Goal: Information Seeking & Learning: Learn about a topic

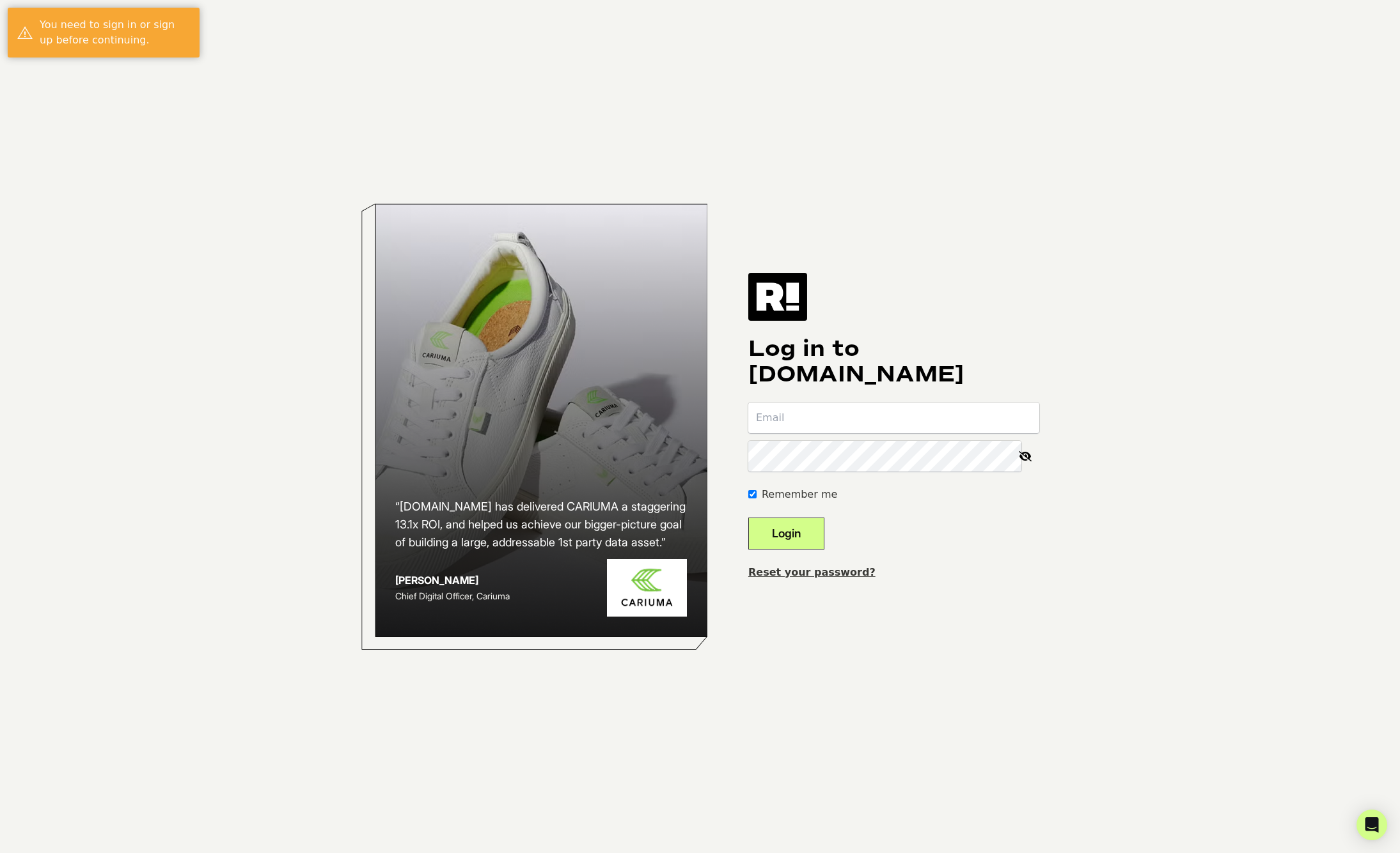
type input "[EMAIL_ADDRESS][DOMAIN_NAME]"
click at [809, 532] on button "Login" at bounding box center [786, 533] width 76 height 32
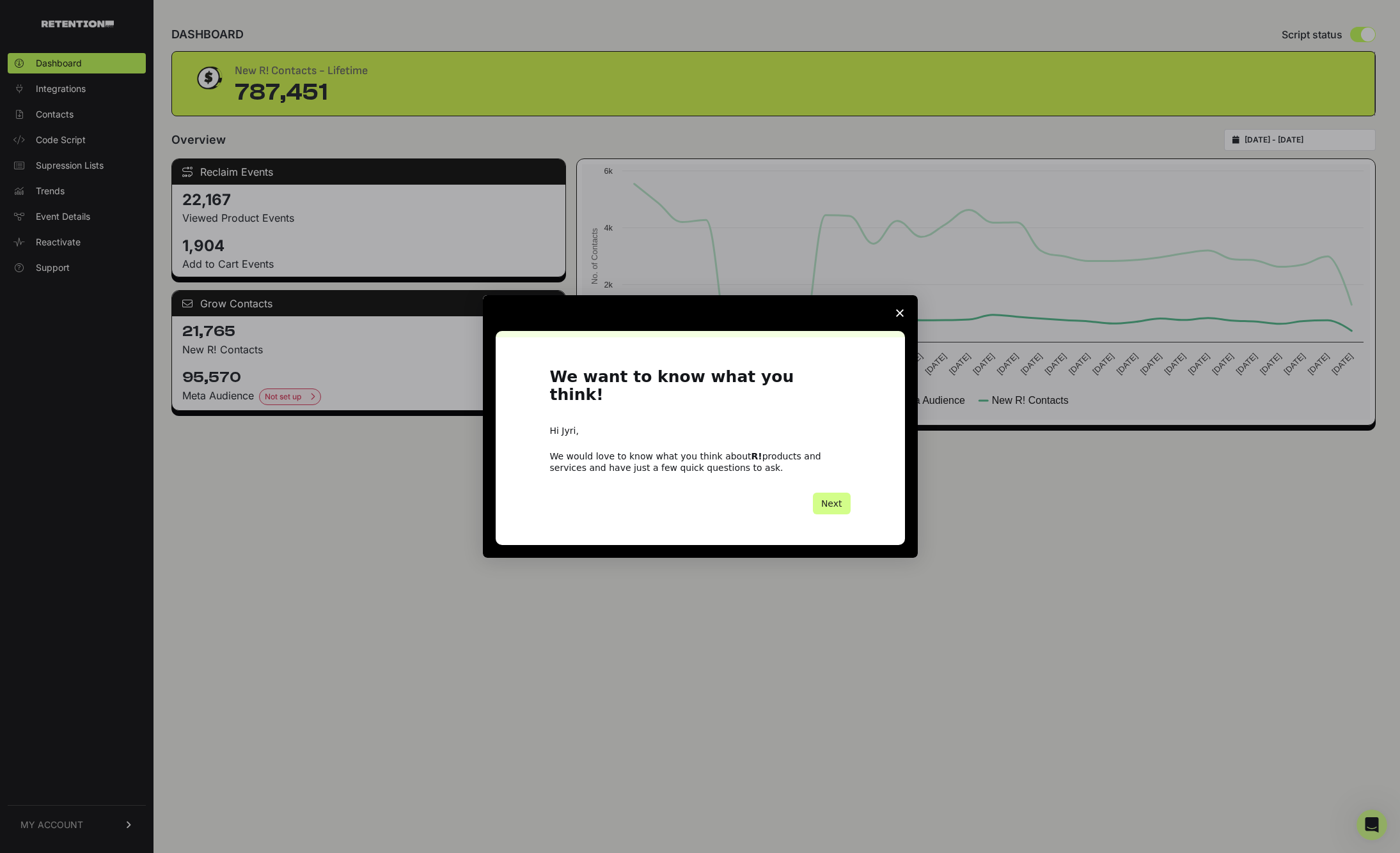
click at [896, 317] on icon "Close survey" at bounding box center [900, 313] width 8 height 8
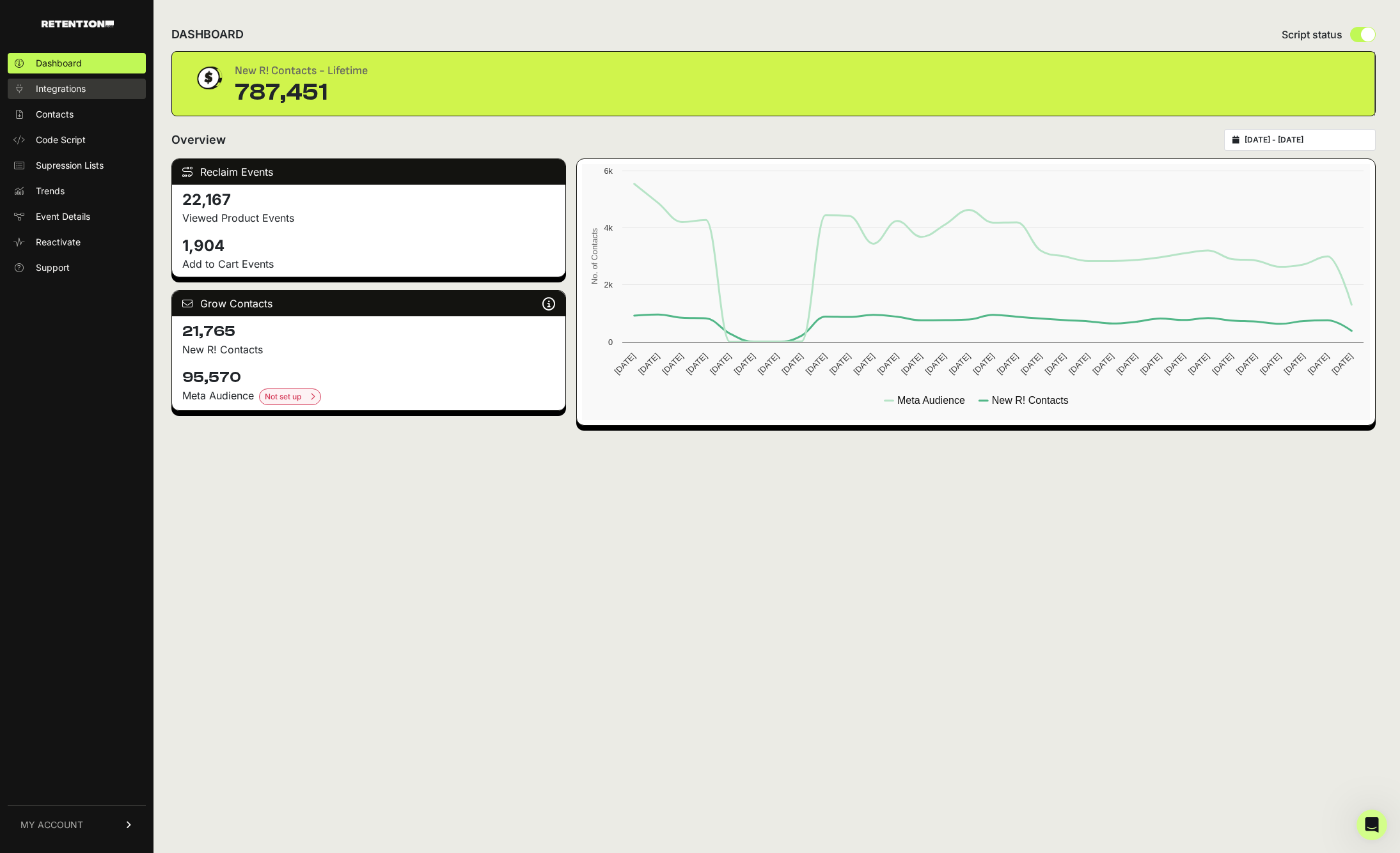
click at [81, 88] on span "Integrations" at bounding box center [60, 88] width 50 height 13
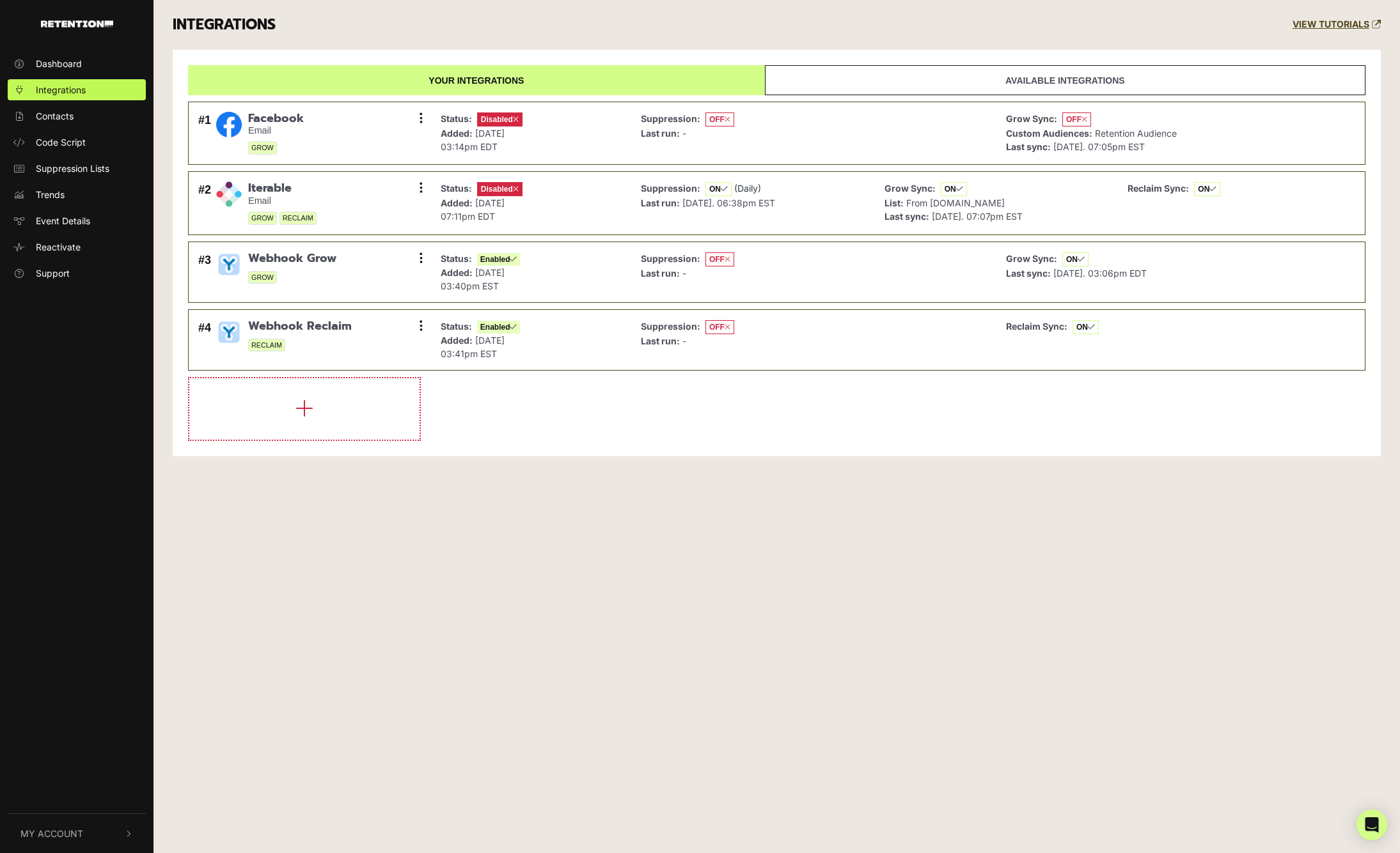
click at [556, 504] on div "Dashboard Integrations Contacts Code Script Suppression Lists Trends Event Deta…" at bounding box center [700, 426] width 1400 height 853
click at [513, 475] on div "Dashboard Integrations Contacts Code Script Suppression Lists Trends Event Deta…" at bounding box center [700, 426] width 1400 height 853
click at [69, 109] on link "Contacts" at bounding box center [77, 116] width 138 height 21
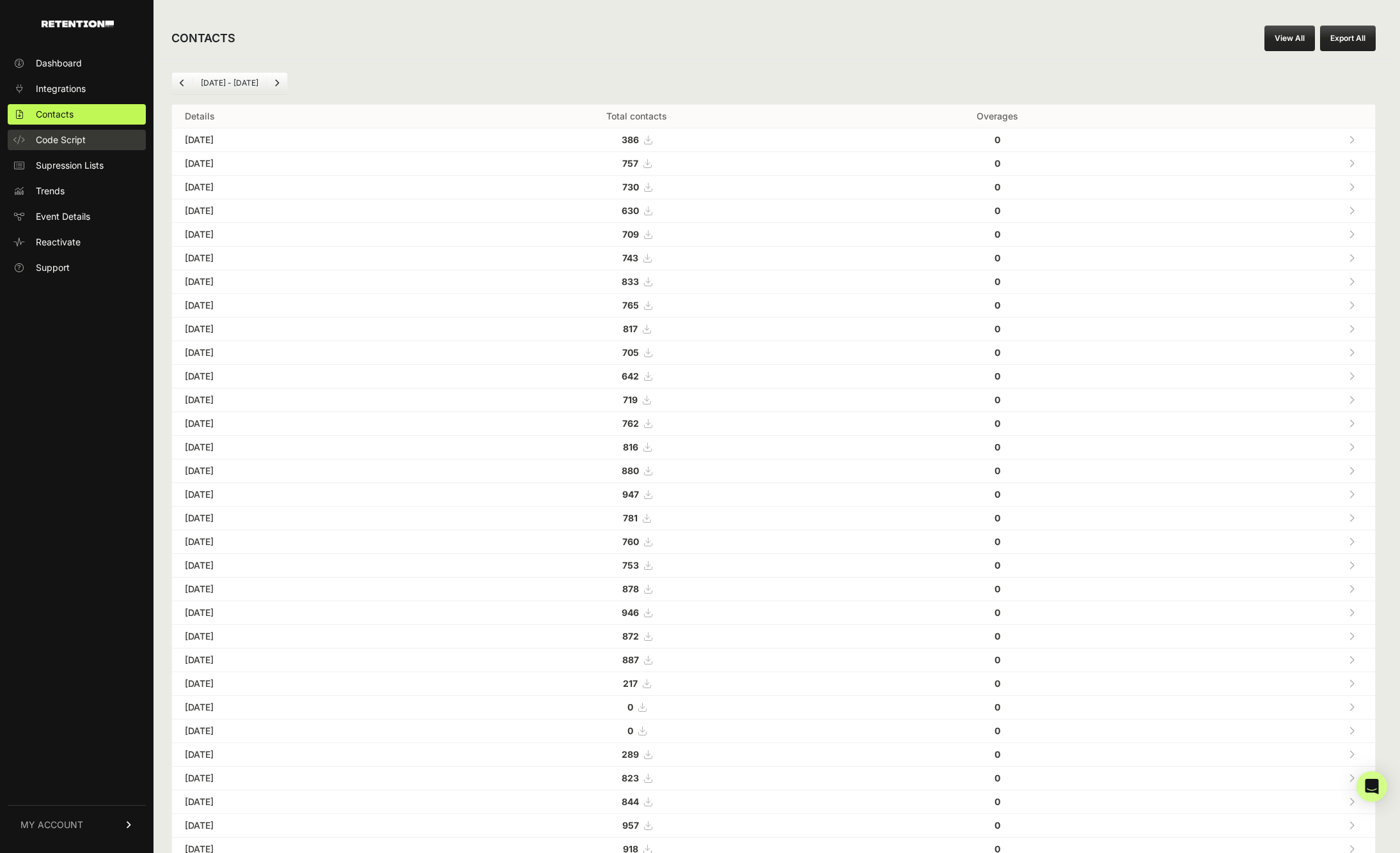
click at [74, 134] on span "Code Script" at bounding box center [60, 140] width 50 height 13
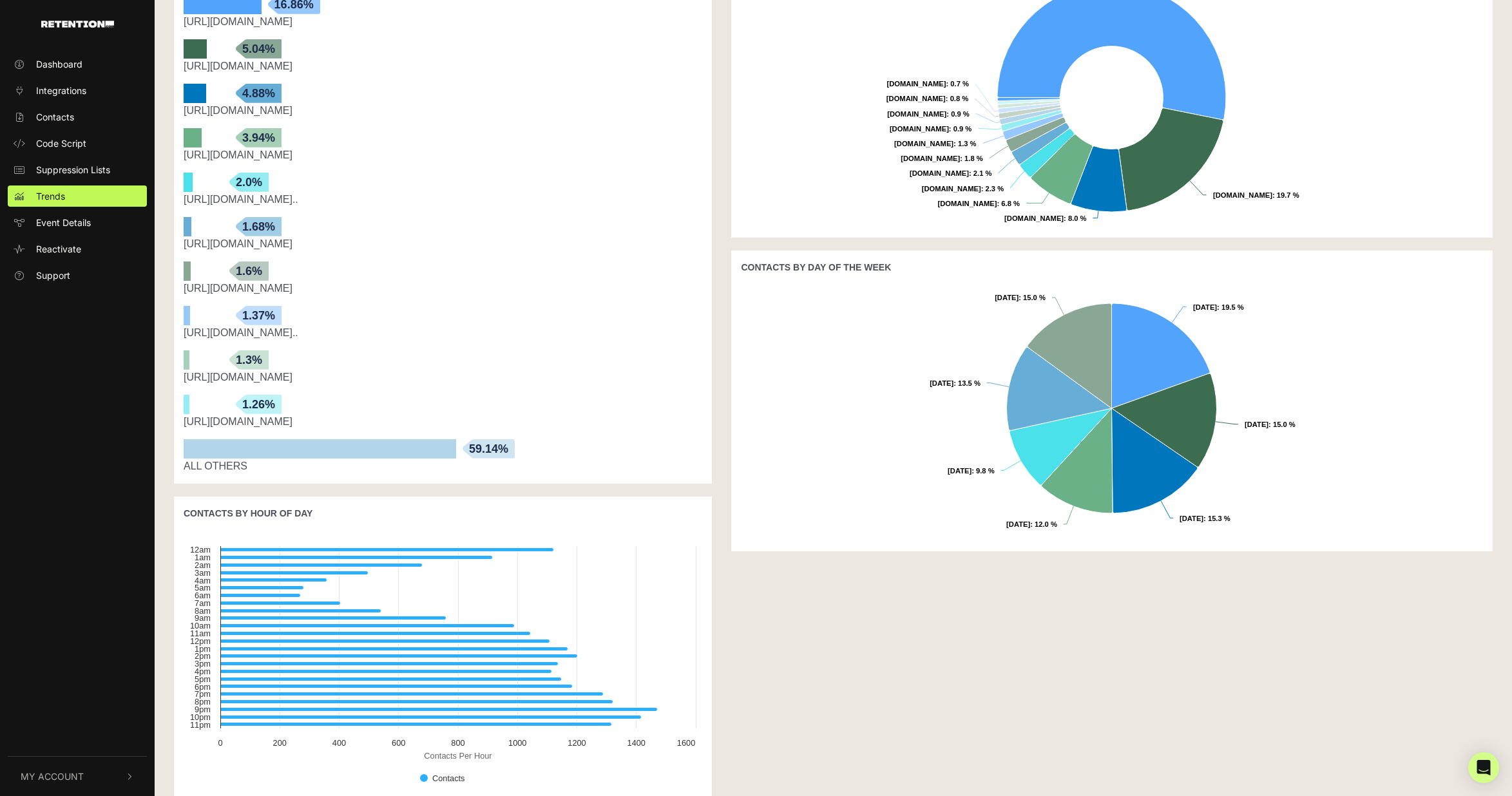
scroll to position [376, 0]
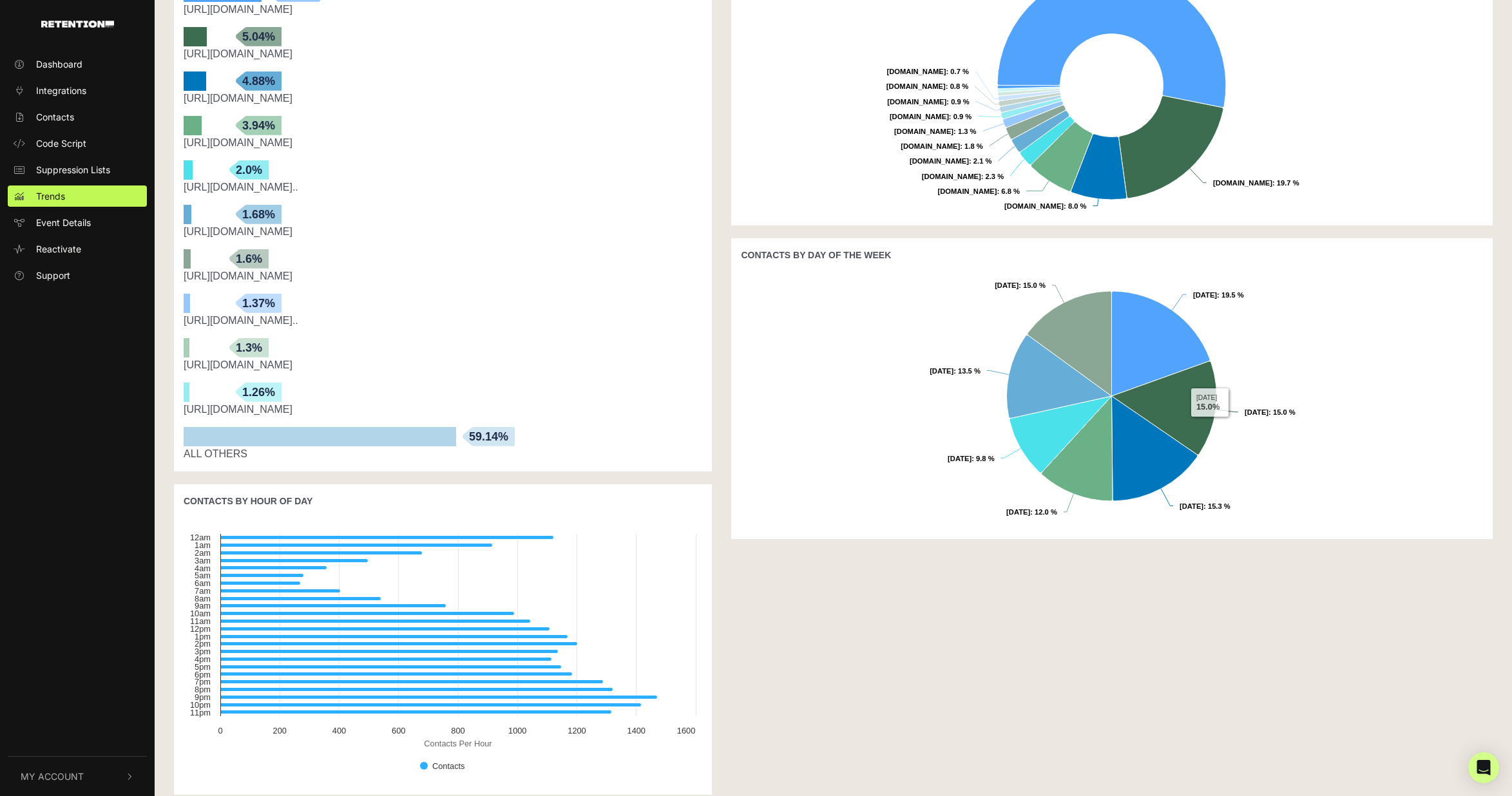
click at [1410, 338] on rect at bounding box center [1111, 401] width 741 height 258
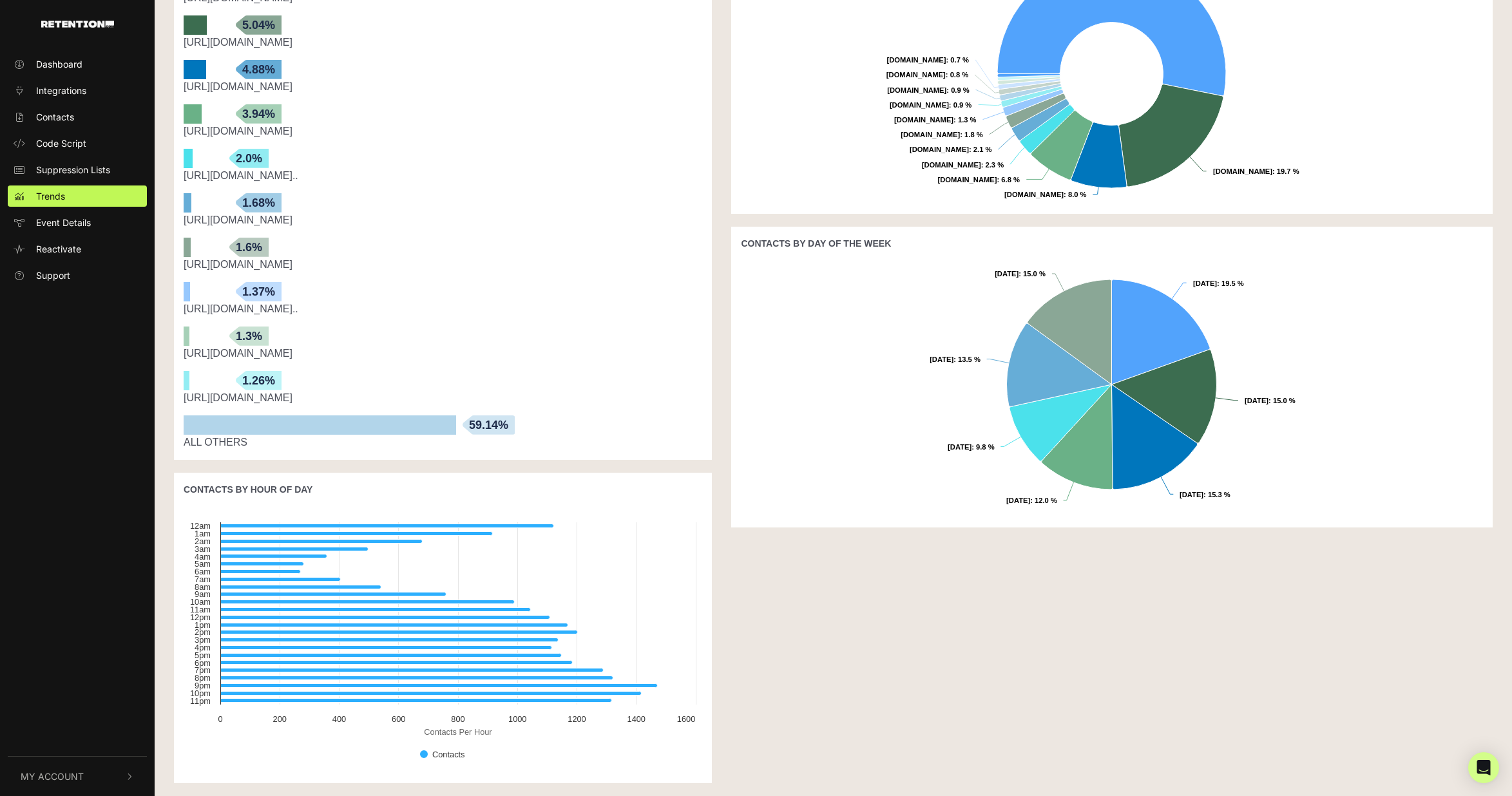
scroll to position [387, 0]
click at [873, 681] on div "CONTACTS BY EMAIL PROVIDER A max. of 15 domains are shown Created with Highchar…" at bounding box center [1111, 354] width 781 height 883
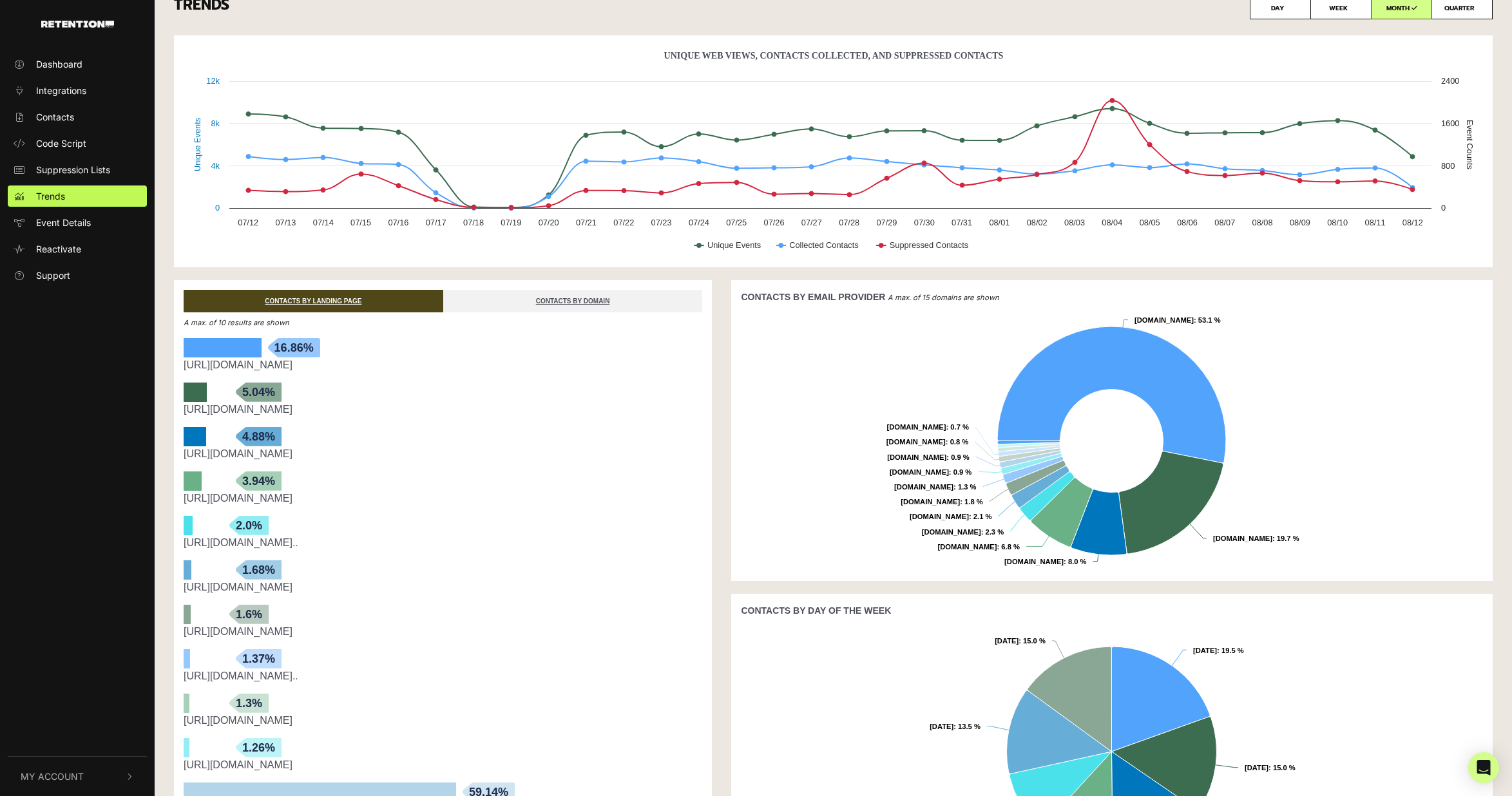
scroll to position [0, 0]
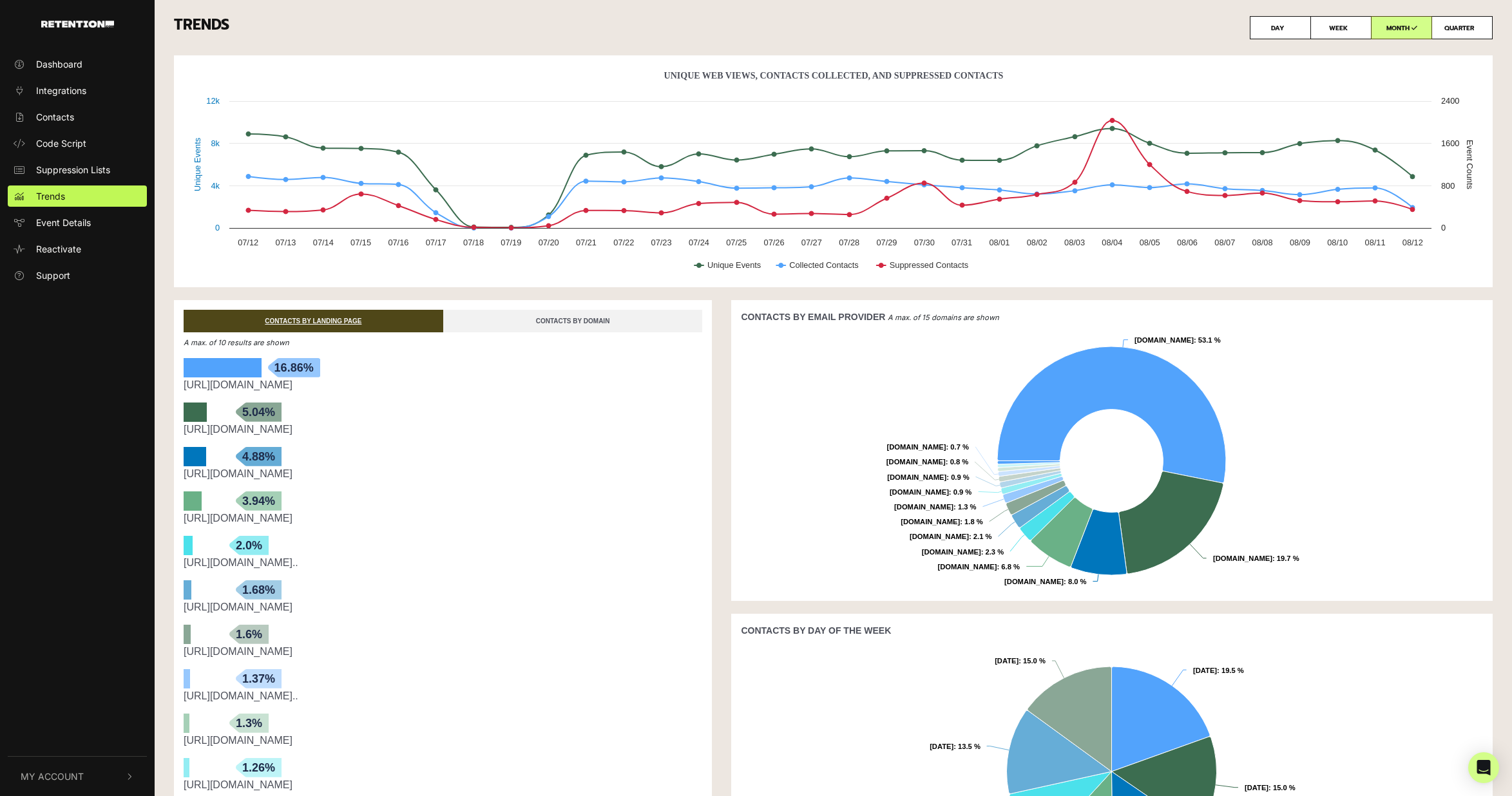
click at [561, 314] on link "CONTACTS BY DOMAIN" at bounding box center [573, 321] width 260 height 23
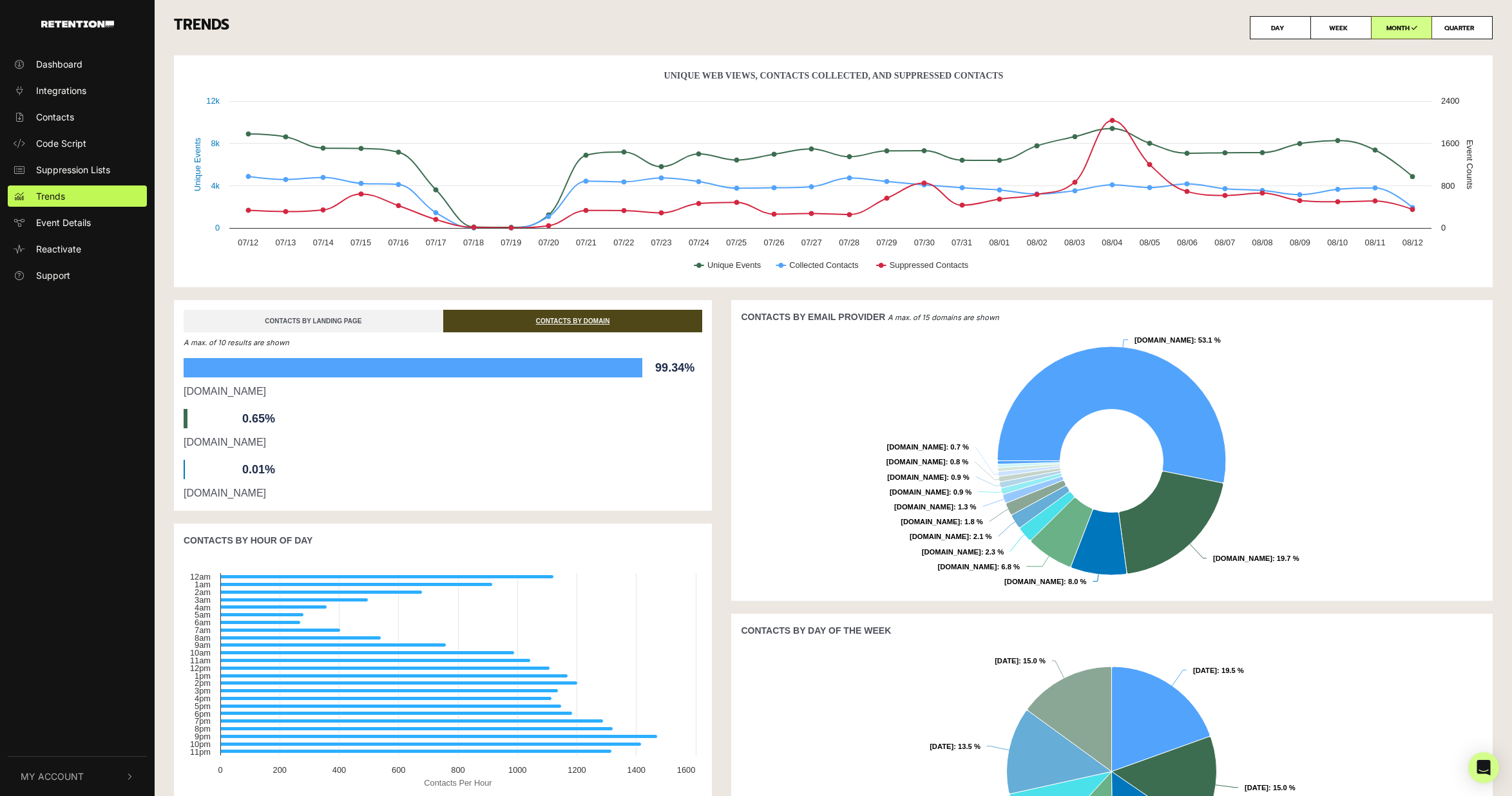
click at [284, 318] on link "CONTACTS BY LANDING PAGE" at bounding box center [313, 321] width 260 height 23
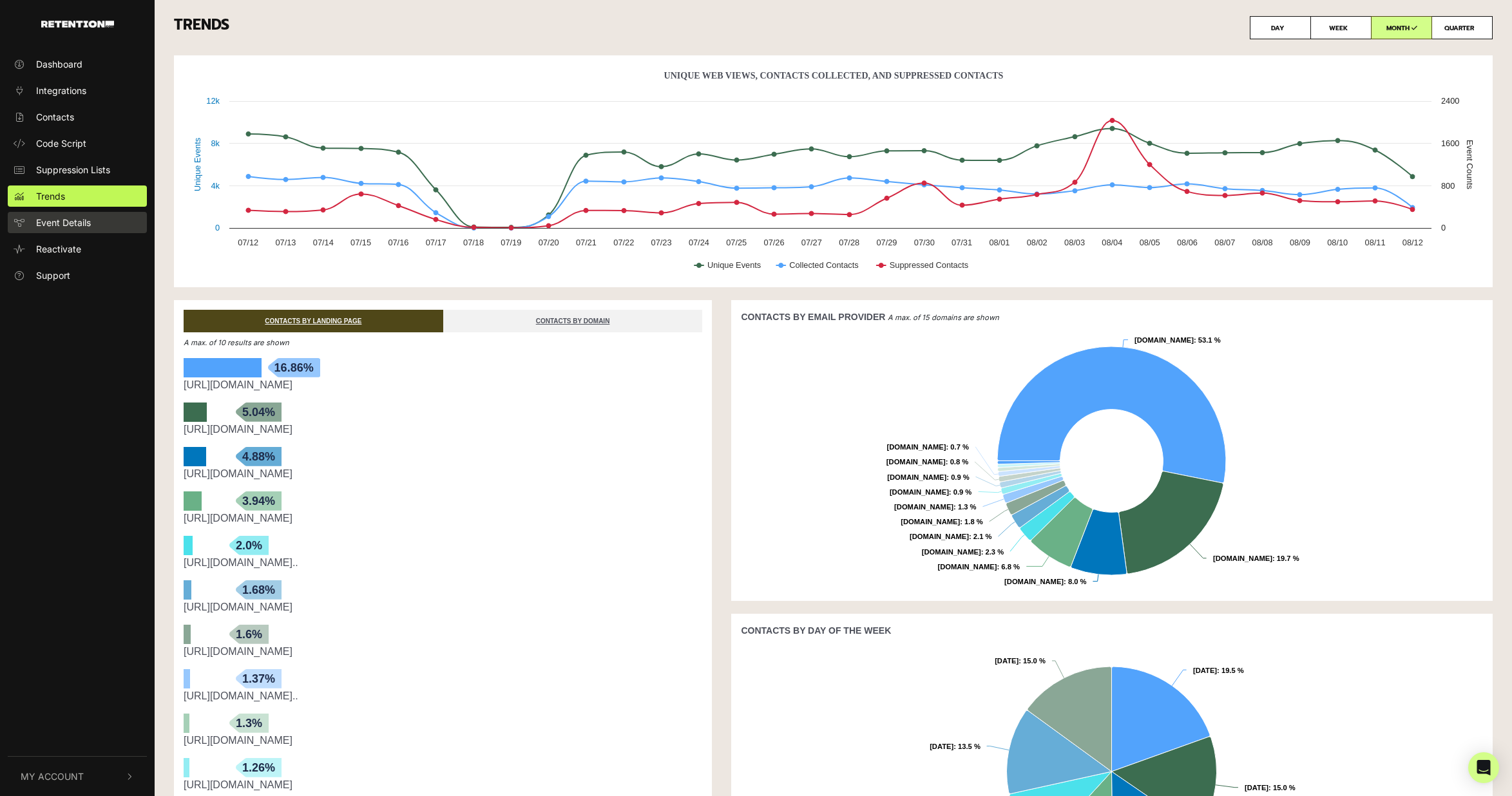
click at [64, 220] on span "Event Details" at bounding box center [64, 222] width 55 height 13
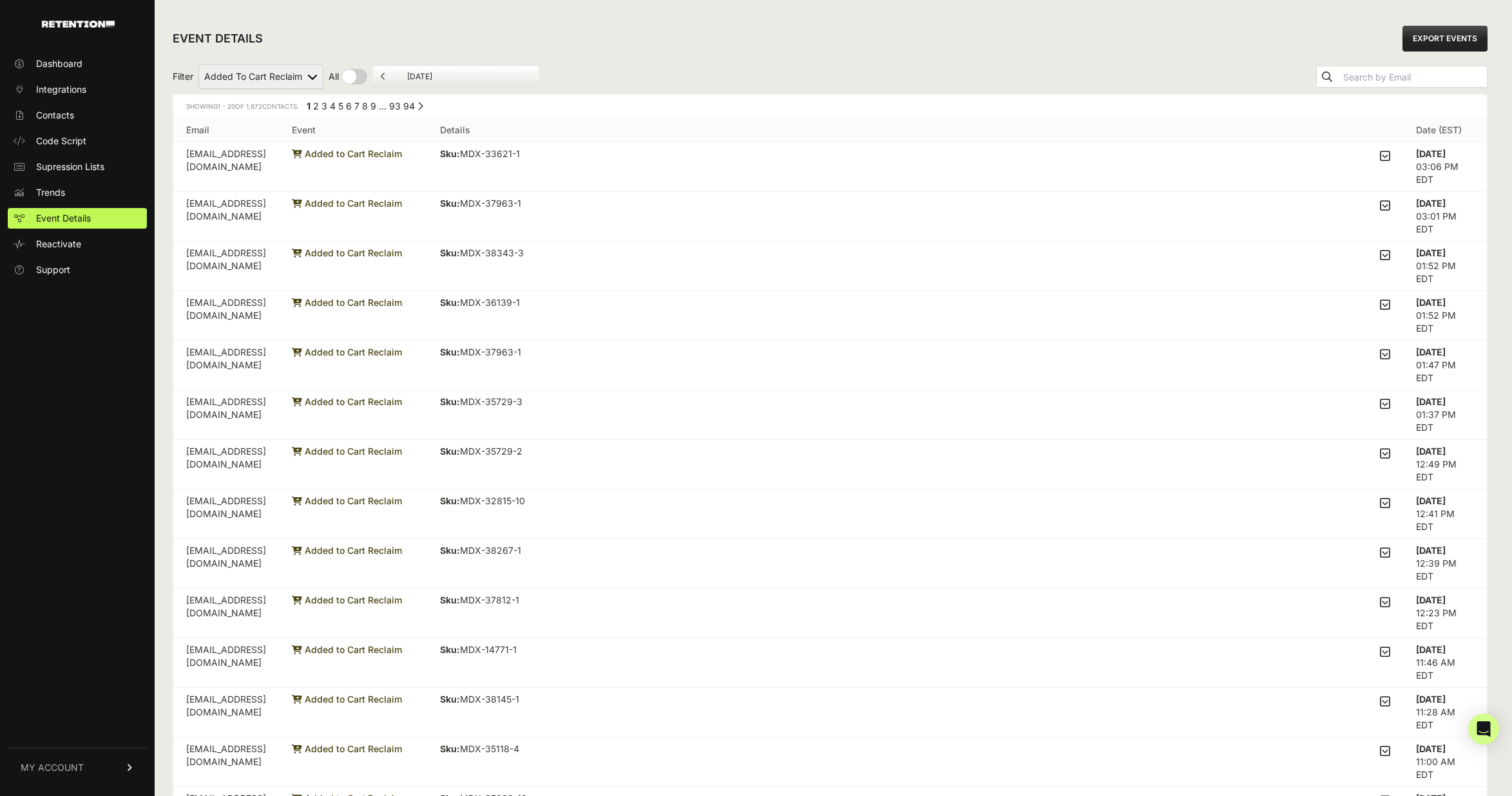
select select "Viewed Product Reclaim"
drag, startPoint x: 229, startPoint y: 113, endPoint x: 235, endPoint y: 114, distance: 6.1
click at [229, 113] on div "Showing 1 - 20 of 21,810 Contacts. ← Previous 1 2 3 4 5 6 7 8 9 … 1090 1091 Nex…" at bounding box center [830, 106] width 1313 height 24
click at [428, 73] on input "August 12, 2025" at bounding box center [469, 77] width 124 height 11
click at [674, 37] on div "EVENT DETAILS EXPORT EVENTS" at bounding box center [831, 38] width 1315 height 41
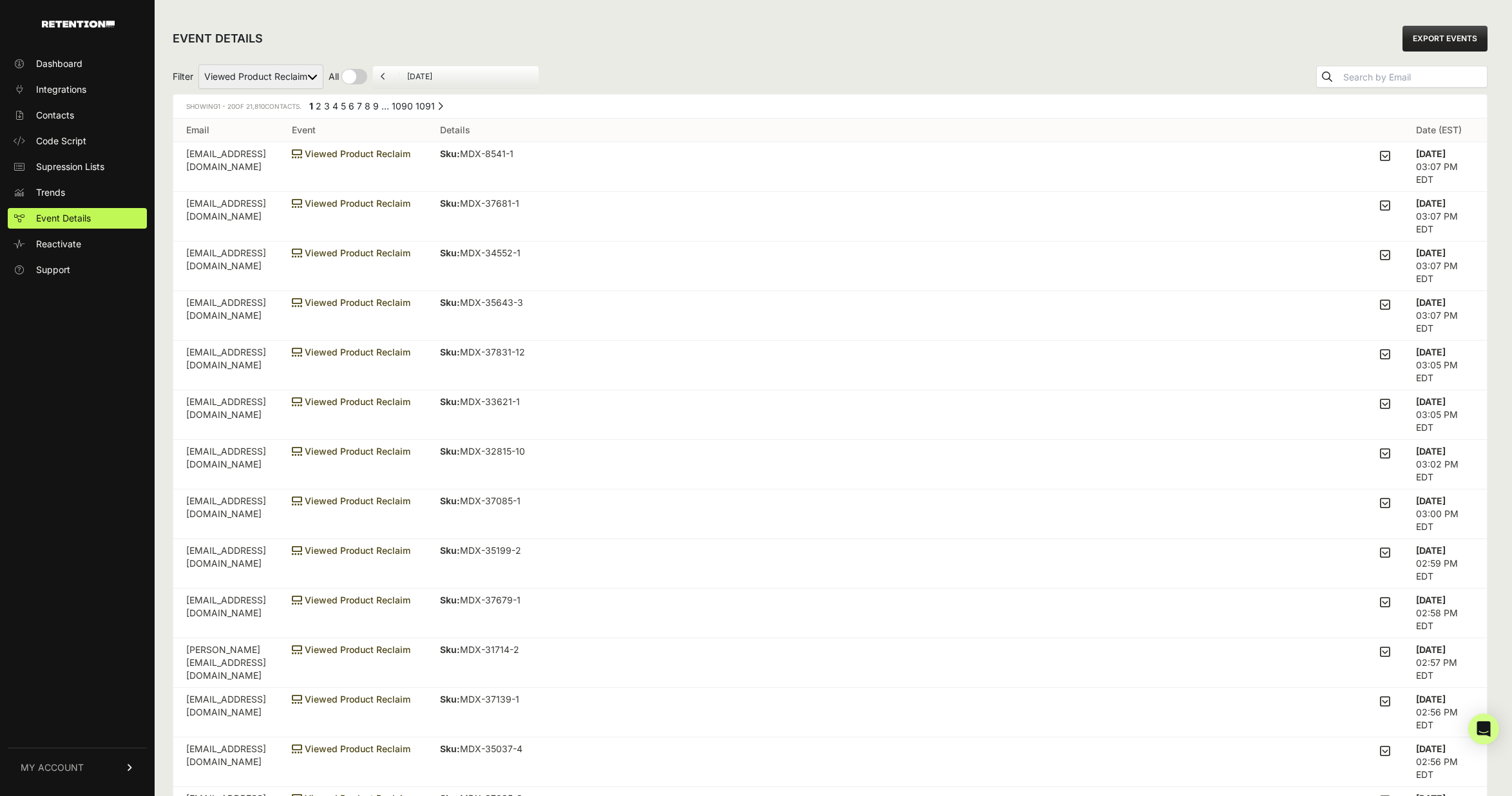
click at [410, 199] on span "Viewed Product Reclaim" at bounding box center [351, 203] width 118 height 11
click at [94, 240] on link "Reactivate" at bounding box center [78, 244] width 139 height 20
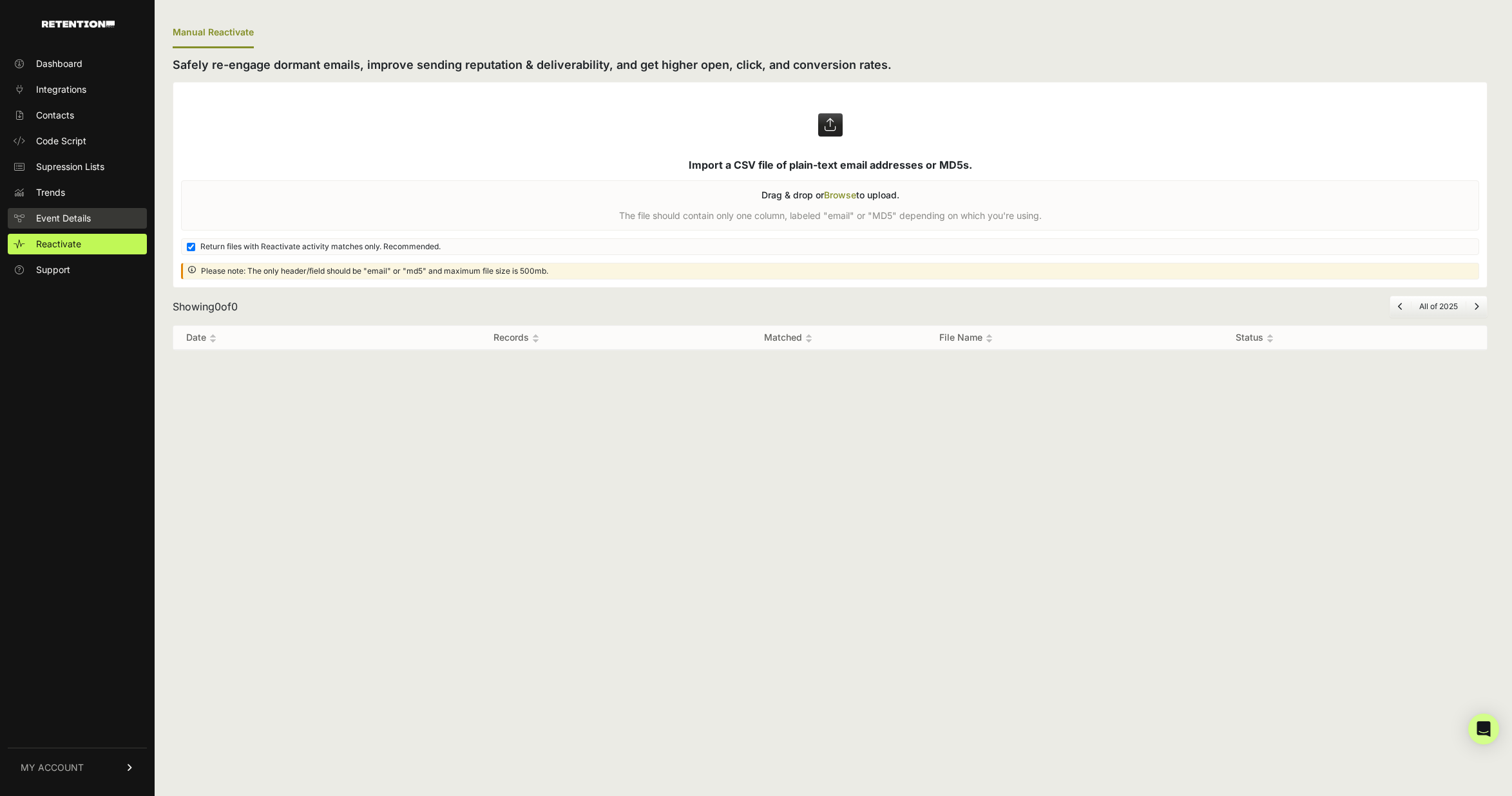
click at [60, 209] on link "Event Details" at bounding box center [78, 218] width 139 height 20
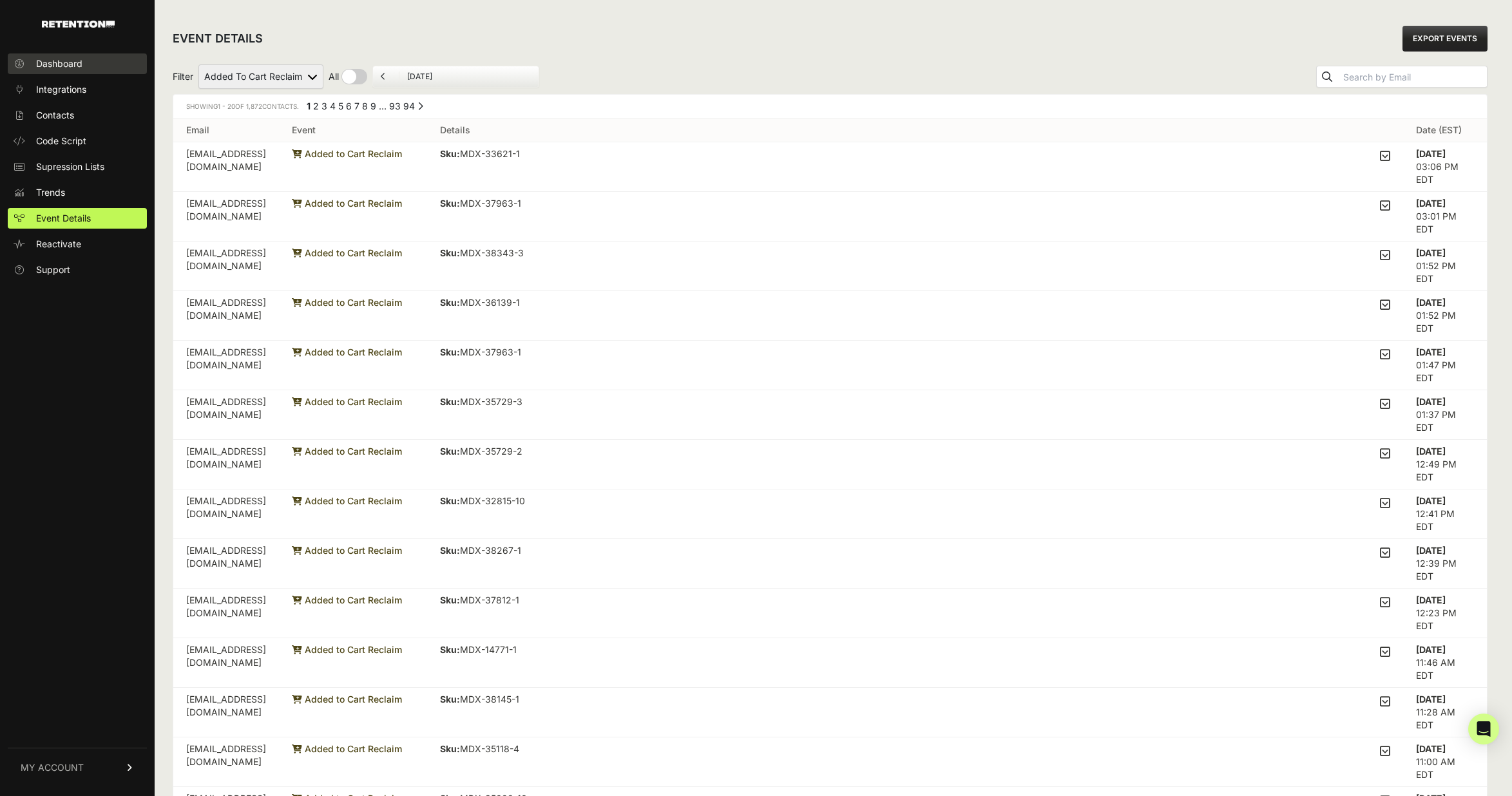
click at [55, 65] on span "Dashboard" at bounding box center [59, 64] width 47 height 13
